Goal: Task Accomplishment & Management: Manage account settings

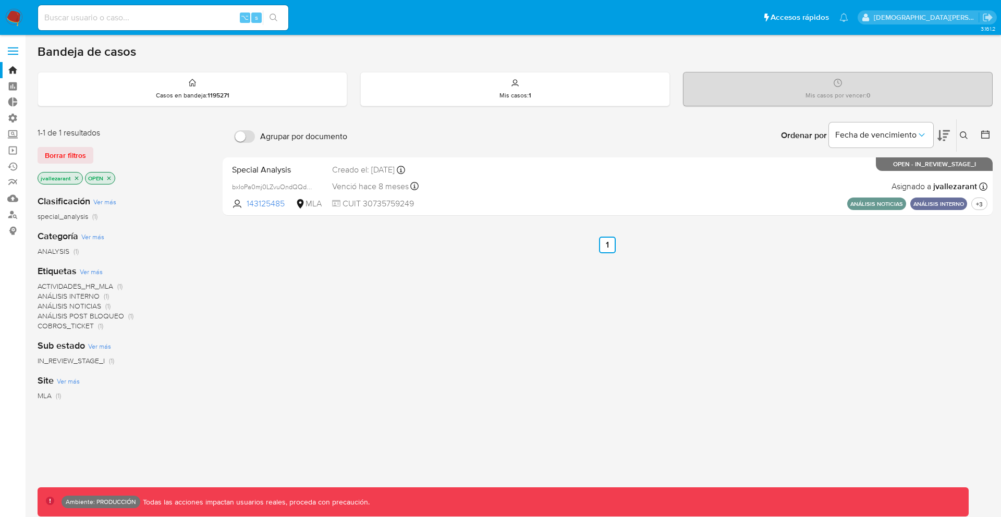
click at [10, 54] on span at bounding box center [13, 55] width 10 height 2
click at [0, 0] on input "checkbox" at bounding box center [0, 0] width 0 height 0
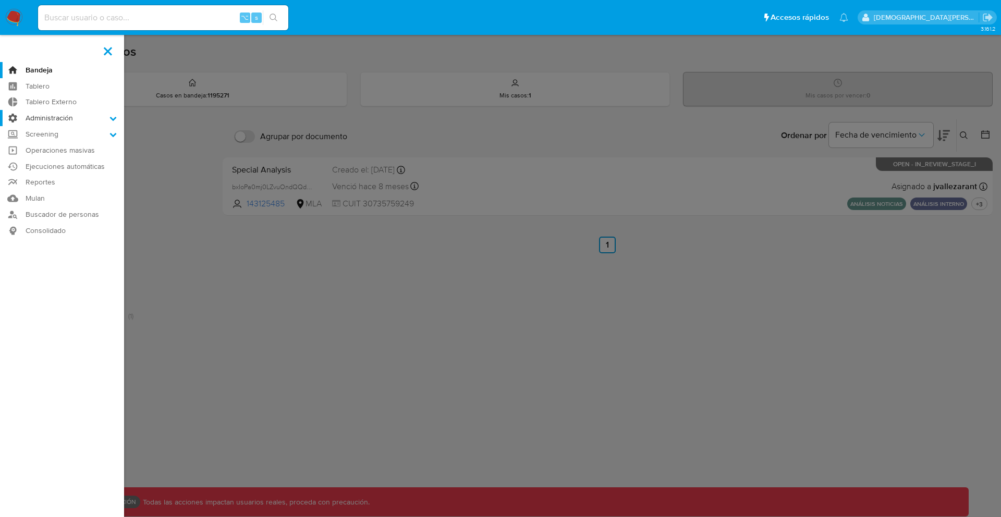
click at [63, 121] on label "Administración" at bounding box center [62, 118] width 124 height 16
click at [0, 0] on input "Administración" at bounding box center [0, 0] width 0 height 0
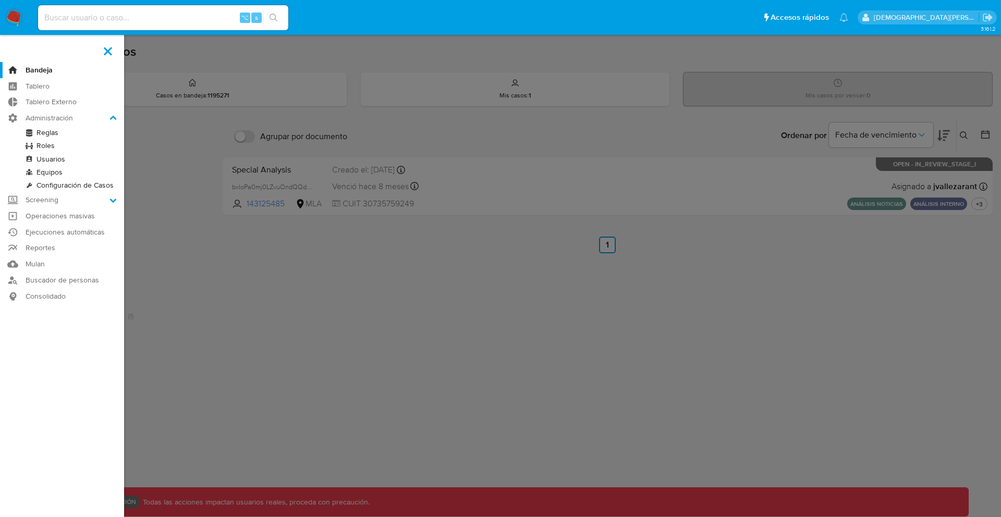
click at [57, 141] on link "Roles" at bounding box center [62, 145] width 124 height 13
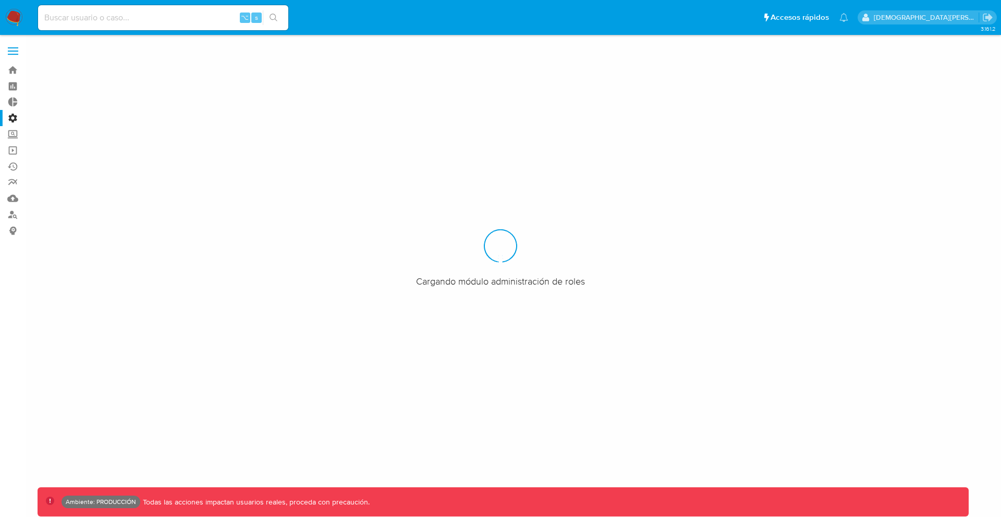
click at [14, 54] on span at bounding box center [13, 55] width 10 height 2
click at [0, 0] on input "checkbox" at bounding box center [0, 0] width 0 height 0
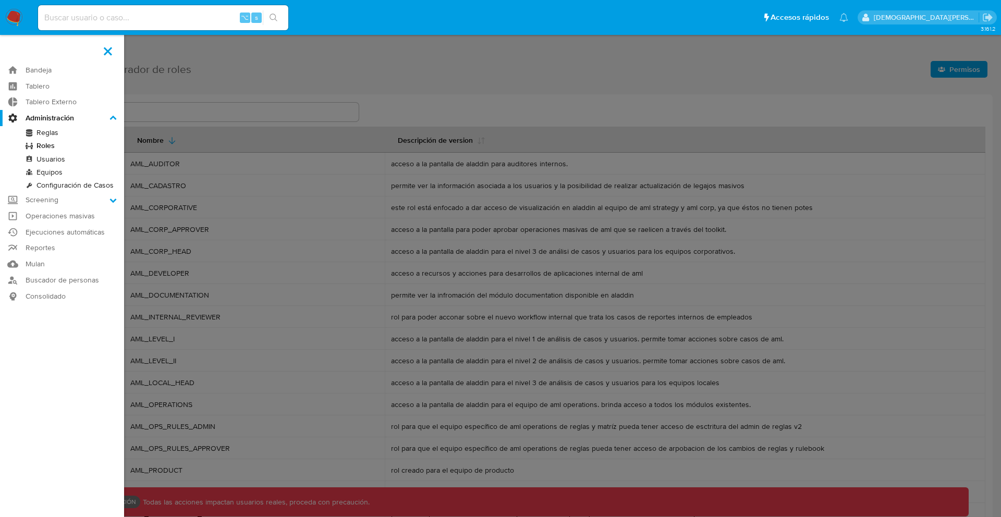
click at [206, 90] on label at bounding box center [500, 258] width 1001 height 517
click at [0, 0] on input "checkbox" at bounding box center [0, 0] width 0 height 0
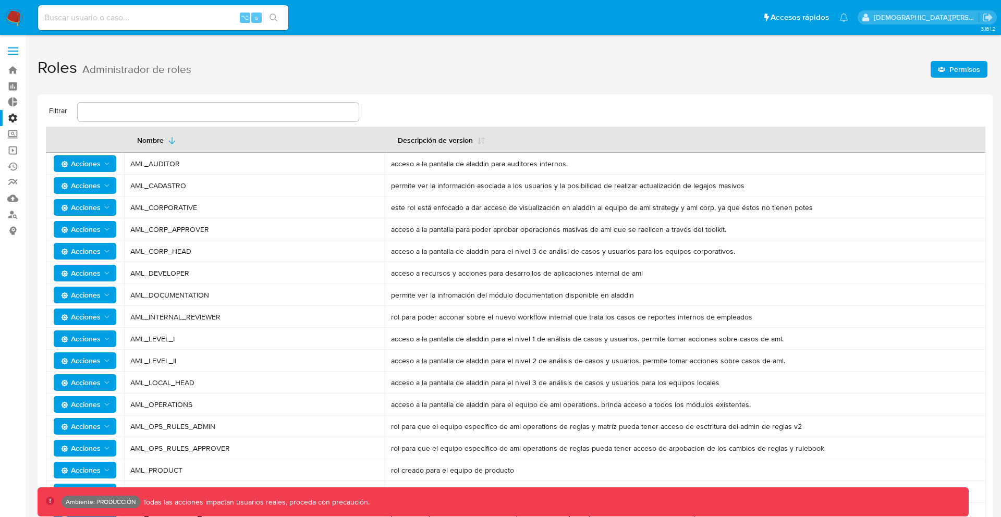
click at [230, 279] on td "AML_DEVELOPER" at bounding box center [254, 273] width 261 height 22
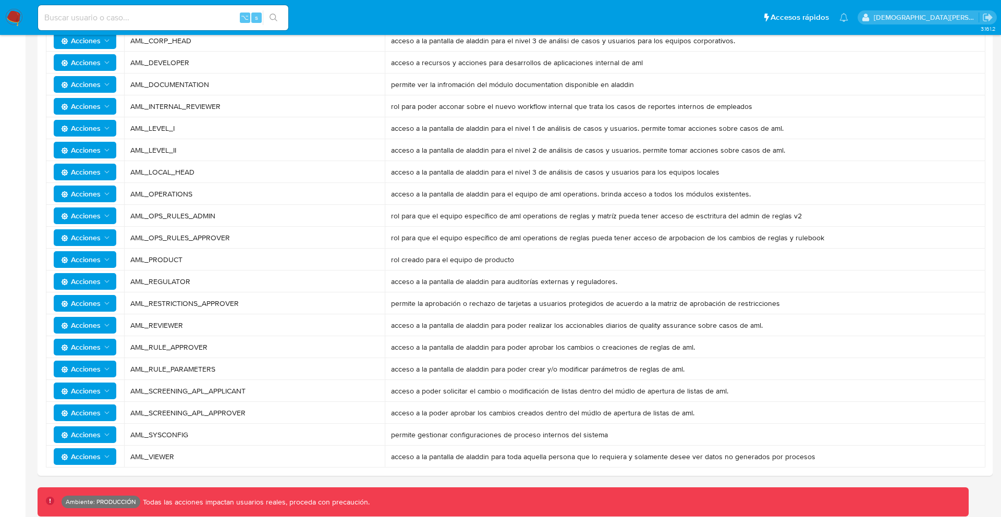
scroll to position [214, 0]
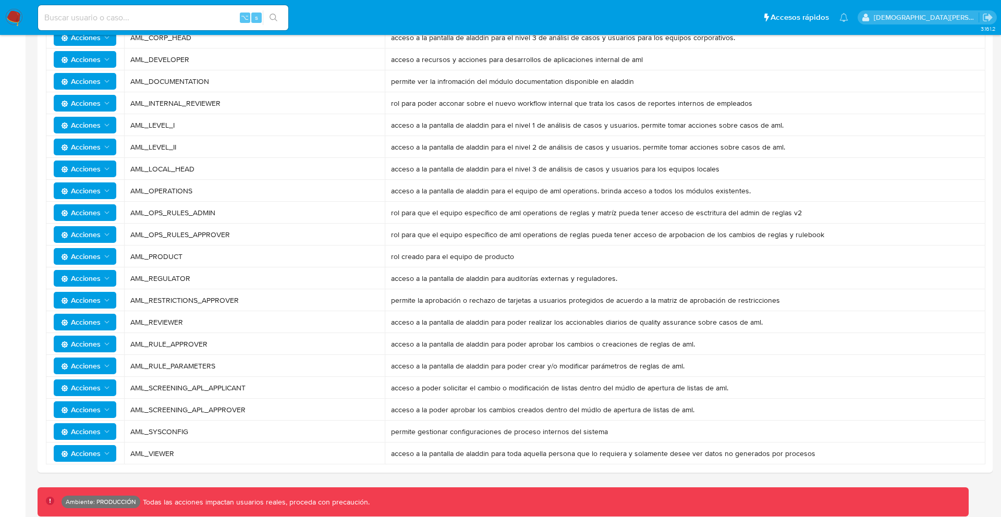
click at [93, 190] on span "Acciones" at bounding box center [81, 190] width 40 height 17
click at [79, 240] on button "Permisos" at bounding box center [87, 241] width 94 height 25
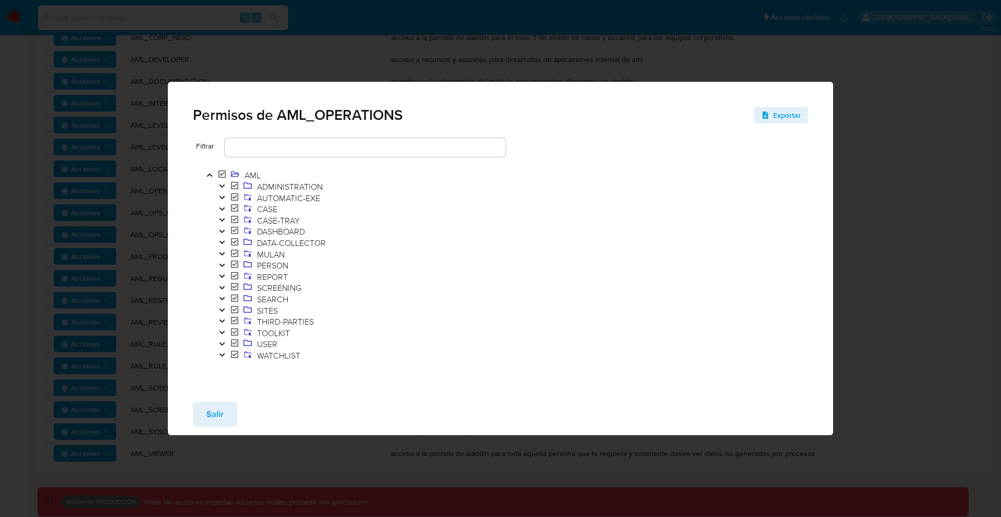
click at [221, 344] on icon "Toggle" at bounding box center [221, 344] width 5 height 3
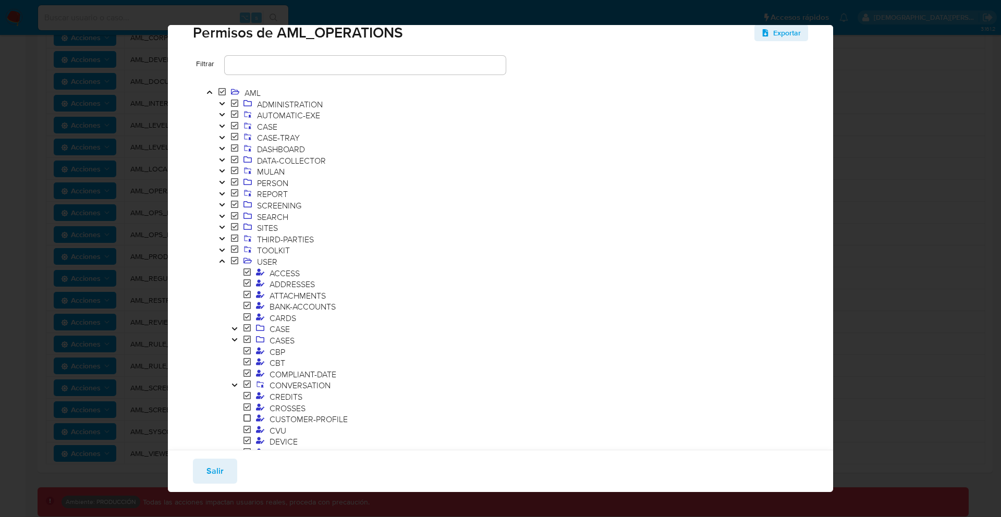
scroll to position [0, 0]
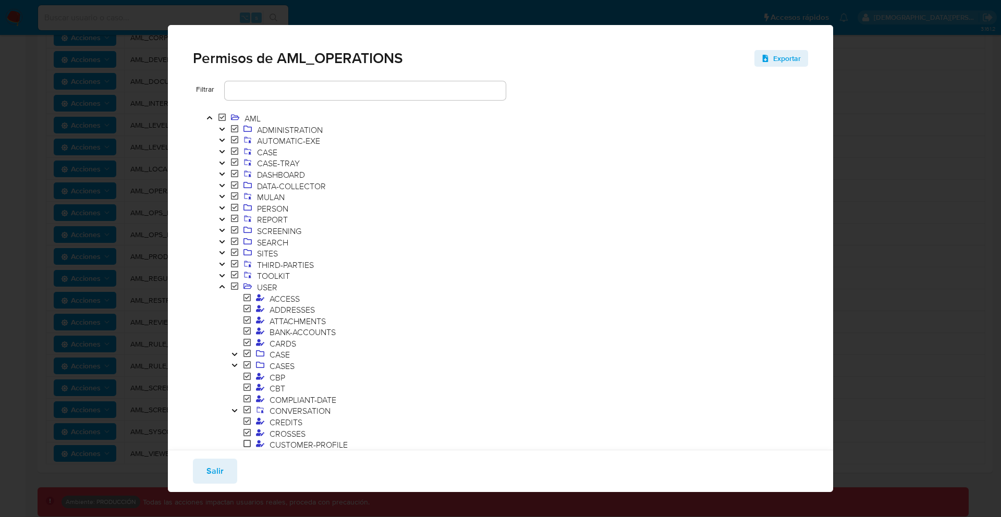
click at [223, 286] on icon "Toggle" at bounding box center [221, 287] width 7 height 6
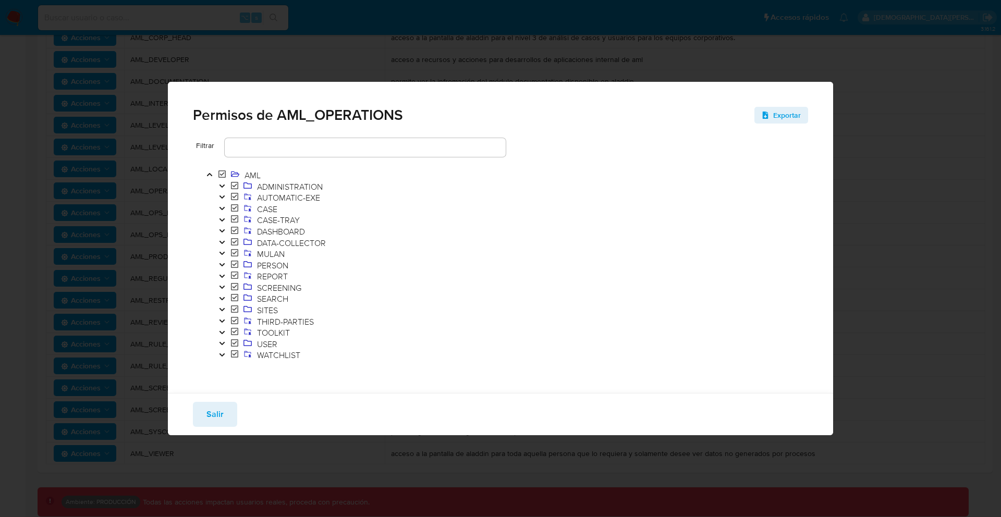
click at [223, 344] on icon "Toggle" at bounding box center [221, 343] width 5 height 3
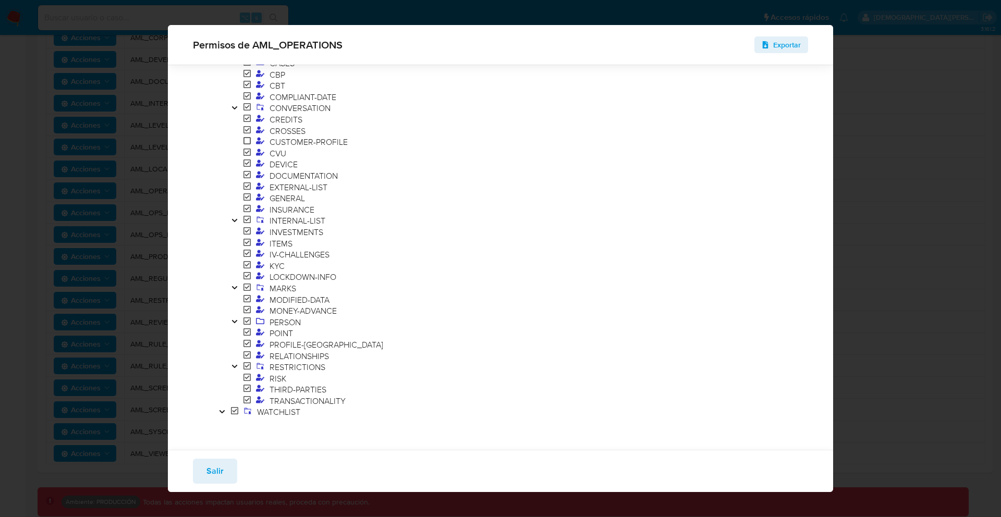
scroll to position [302, 0]
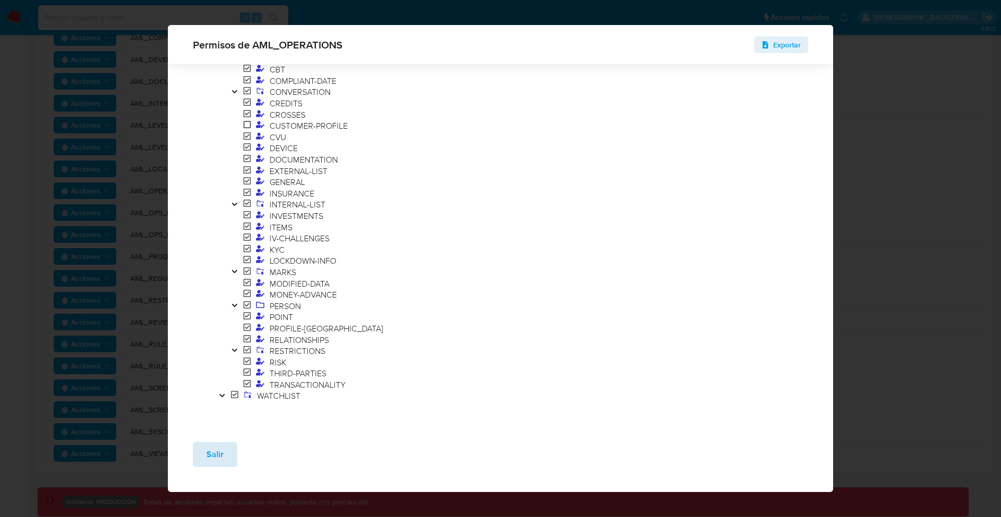
click at [215, 456] on span "Salir" at bounding box center [214, 454] width 17 height 23
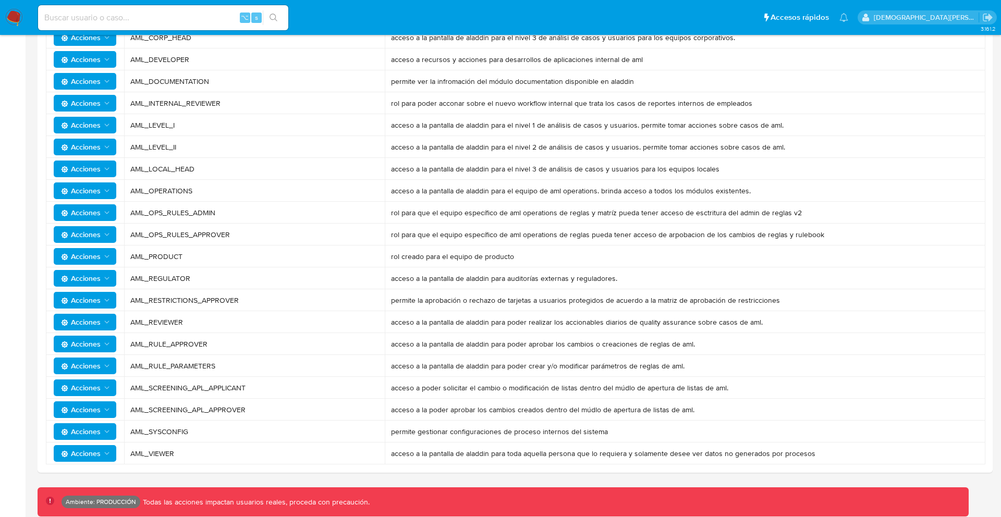
click at [103, 197] on span "Acciones" at bounding box center [86, 191] width 50 height 15
click at [87, 246] on button "Permisos" at bounding box center [87, 241] width 94 height 25
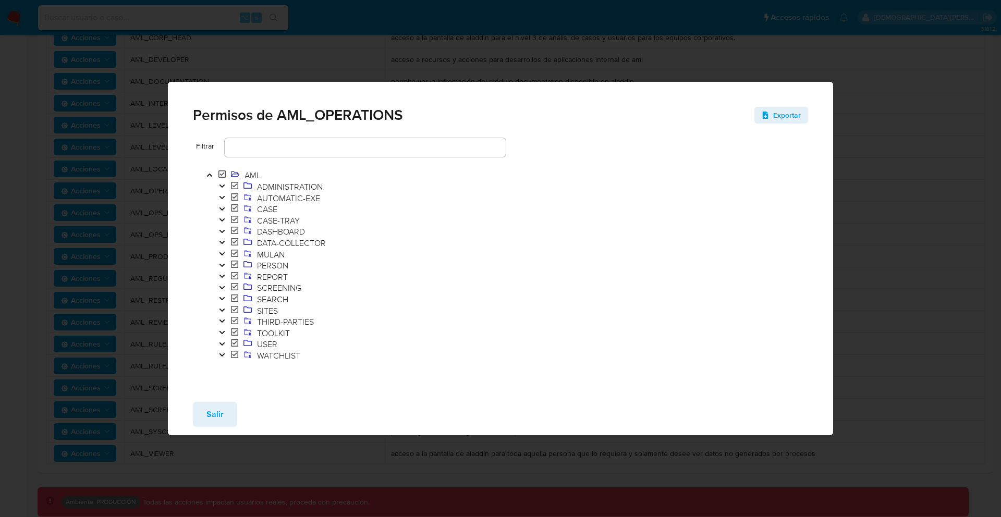
click at [222, 344] on icon "Toggle" at bounding box center [221, 344] width 5 height 3
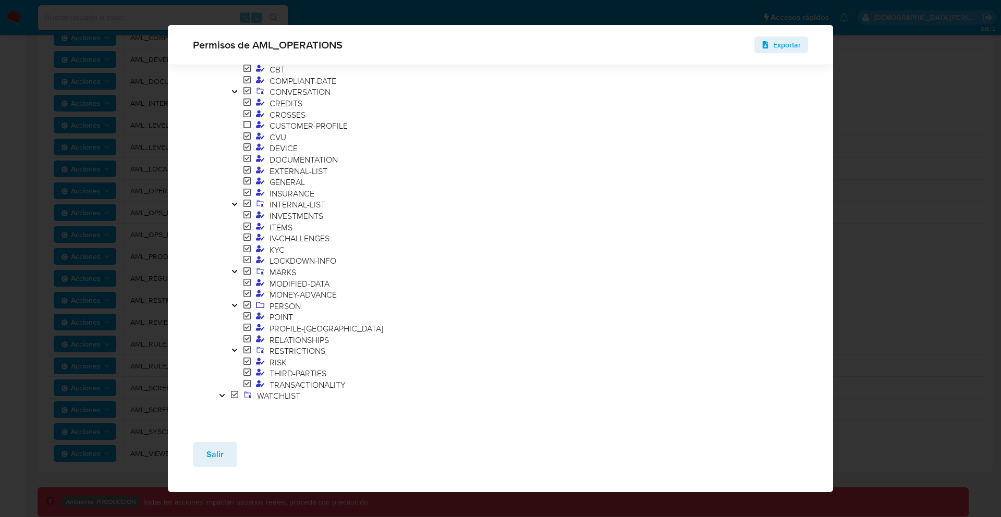
click at [234, 304] on icon "Toggle" at bounding box center [234, 305] width 7 height 6
click at [234, 304] on icon "Toggle" at bounding box center [233, 305] width 5 height 3
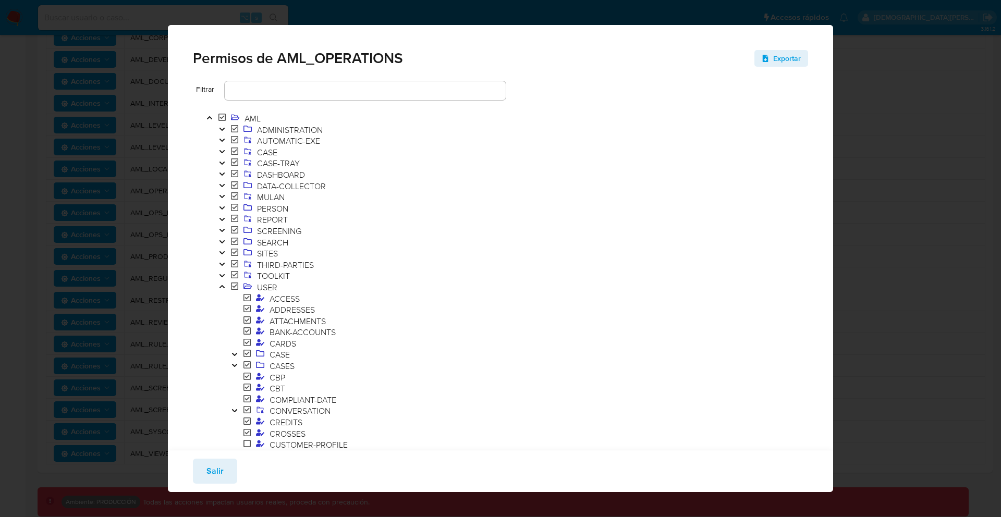
click at [235, 352] on icon "Toggle" at bounding box center [234, 354] width 7 height 6
click at [235, 353] on icon "Toggle" at bounding box center [234, 354] width 7 height 6
click at [234, 356] on icon "Toggle" at bounding box center [234, 354] width 7 height 6
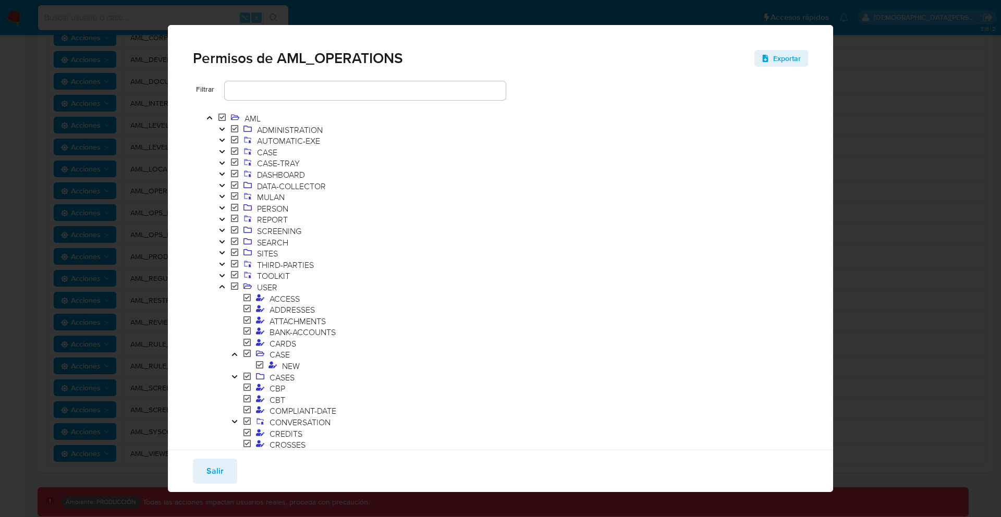
click at [234, 356] on icon "Toggle" at bounding box center [234, 354] width 7 height 6
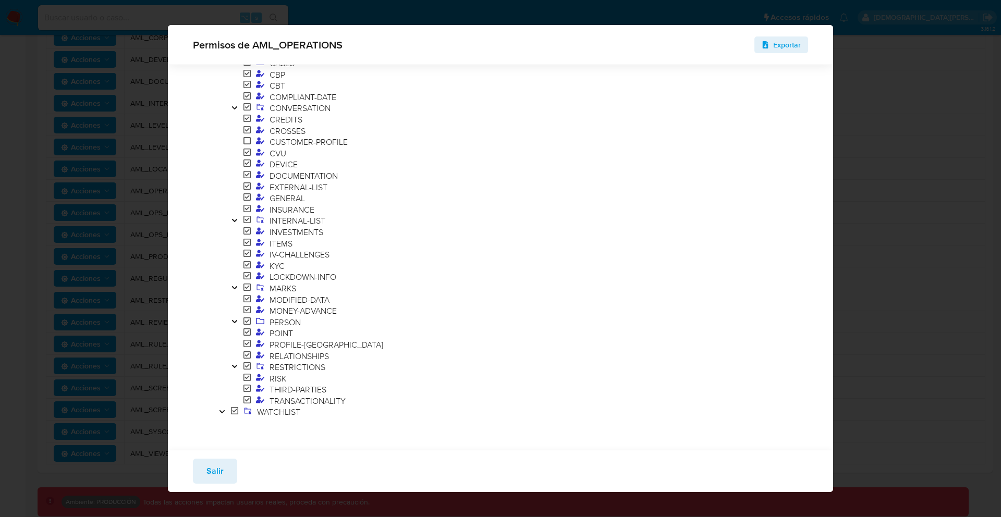
scroll to position [302, 0]
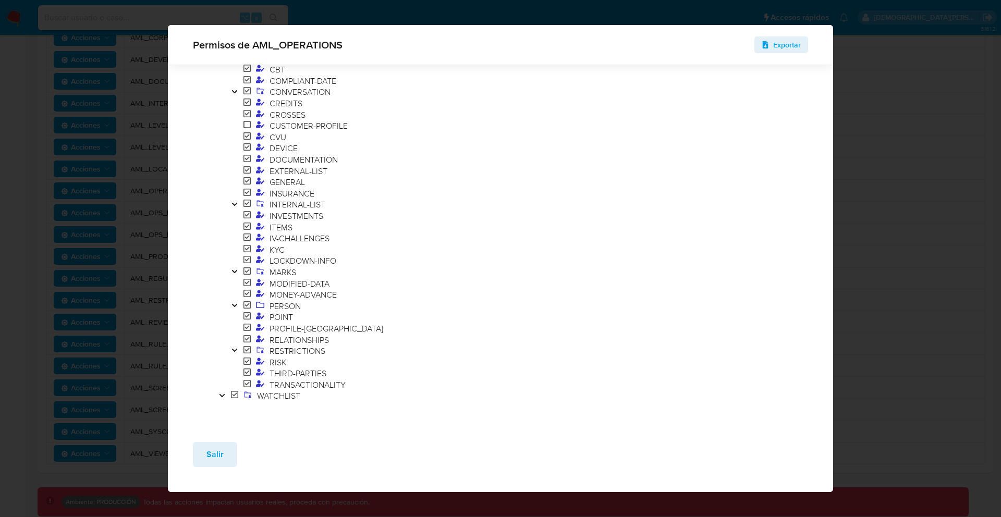
click at [233, 302] on icon "Toggle" at bounding box center [234, 305] width 7 height 6
click at [233, 303] on icon "Toggle" at bounding box center [234, 305] width 7 height 6
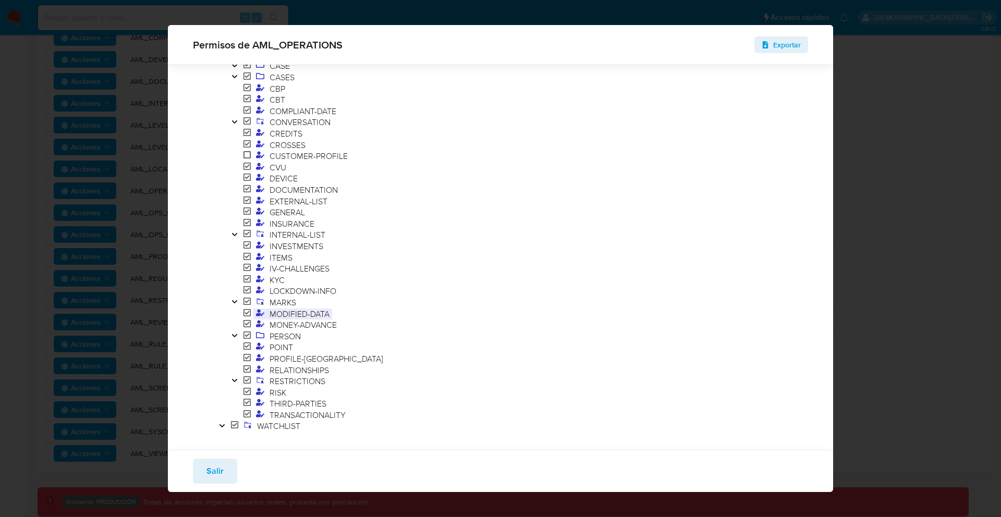
scroll to position [273, 0]
click at [906, 72] on div "Permisos de AML_OPERATIONS Exportar Filtrar AML ADMINISTRATION AUTOMATIC-EXE CA…" at bounding box center [500, 258] width 1001 height 517
